Goal: Book appointment/travel/reservation

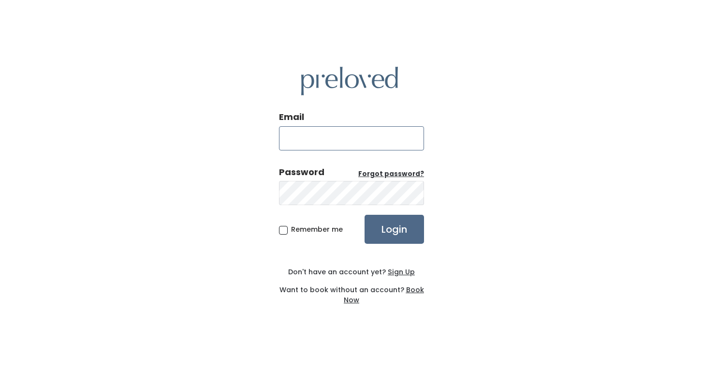
type input "[EMAIL_ADDRESS][PERSON_NAME][DOMAIN_NAME]"
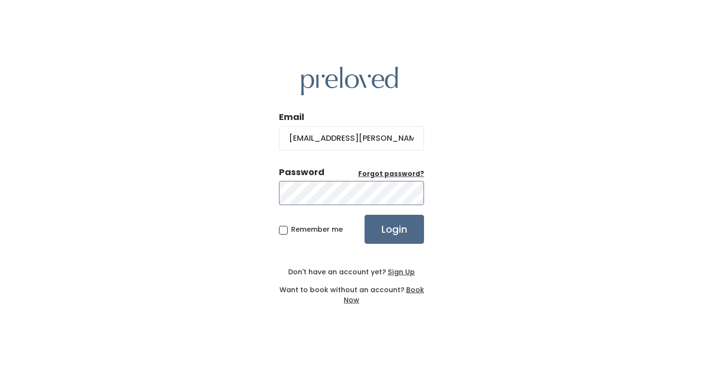
click at [394, 229] on input "Login" at bounding box center [394, 229] width 59 height 29
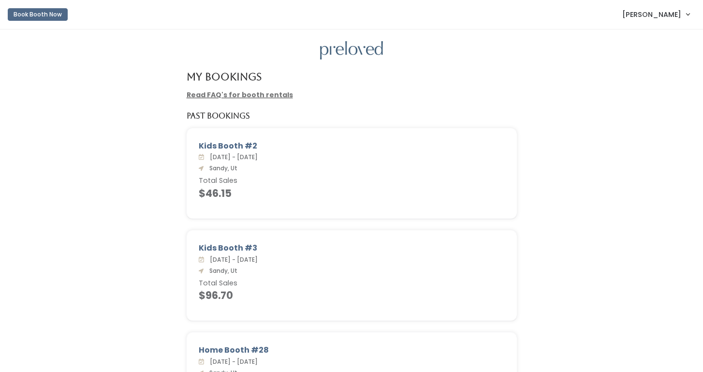
click at [41, 16] on button "Book Booth Now" at bounding box center [38, 14] width 60 height 13
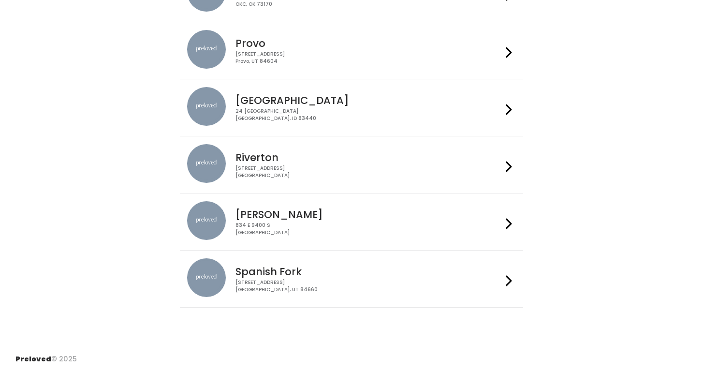
scroll to position [303, 0]
click at [511, 222] on icon at bounding box center [509, 224] width 6 height 14
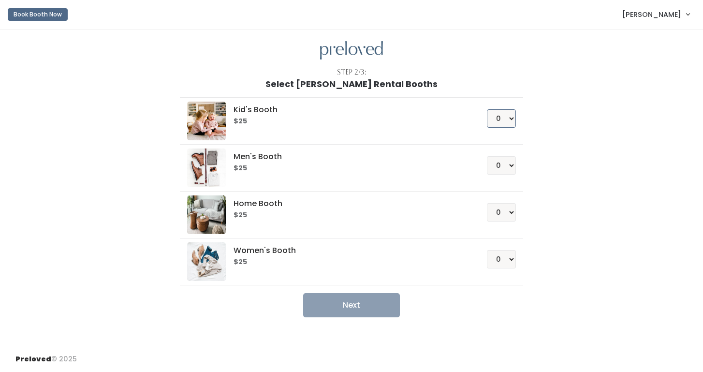
select select "2"
click at [355, 307] on button "Next" at bounding box center [351, 305] width 97 height 24
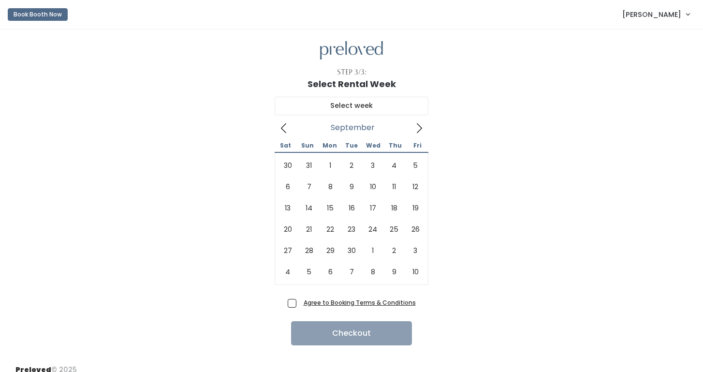
click at [420, 125] on icon at bounding box center [419, 128] width 11 height 11
click at [282, 131] on icon at bounding box center [284, 128] width 11 height 11
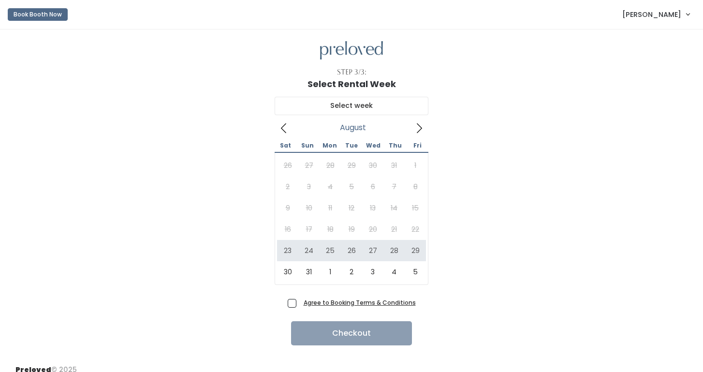
click at [422, 124] on icon at bounding box center [419, 128] width 11 height 11
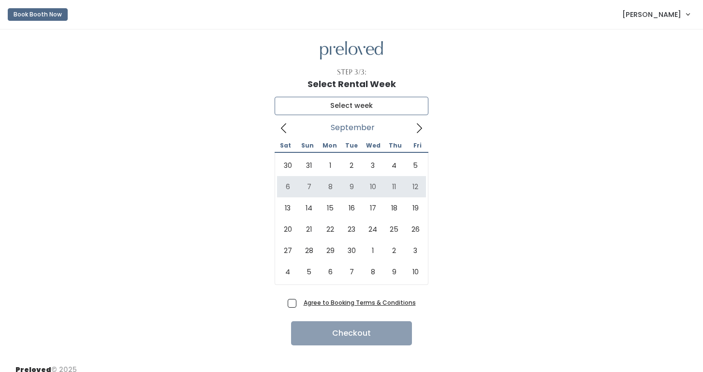
type input "September 6 to September 12"
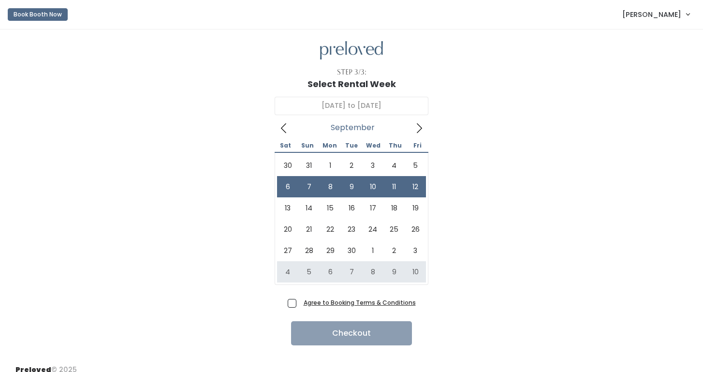
click at [300, 304] on span "Agree to Booking Terms & Conditions" at bounding box center [358, 302] width 116 height 10
click at [300, 304] on input "Agree to Booking Terms & Conditions" at bounding box center [303, 300] width 6 height 6
checkbox input "true"
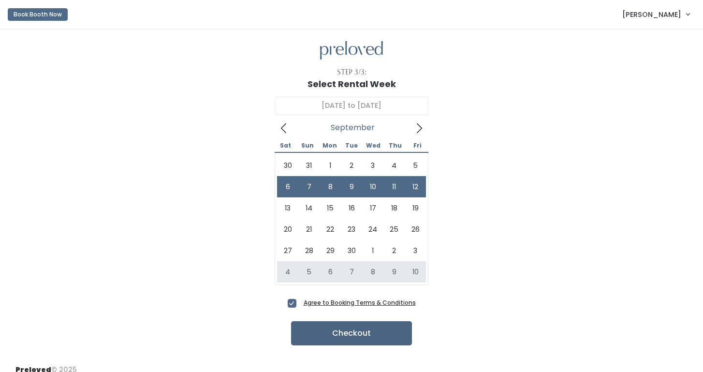
click at [326, 337] on button "Checkout" at bounding box center [351, 333] width 121 height 24
